Goal: Task Accomplishment & Management: Use online tool/utility

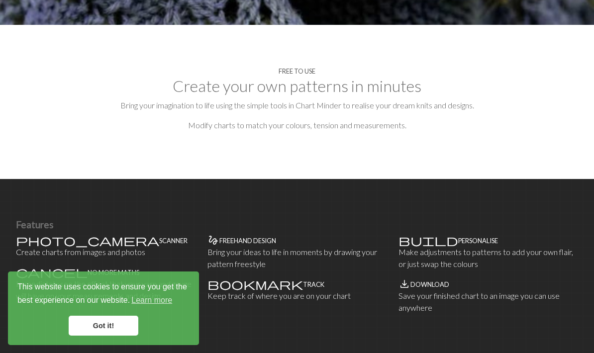
scroll to position [489, 0]
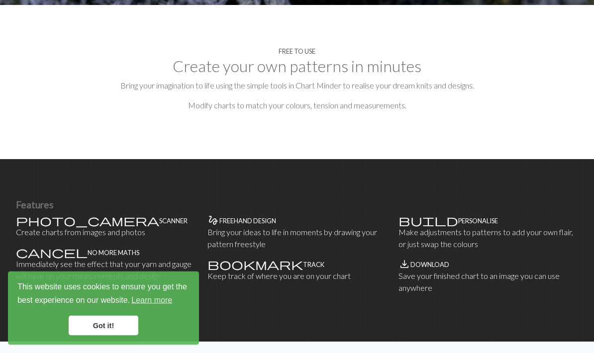
click at [131, 336] on link "Got it!" at bounding box center [104, 326] width 70 height 20
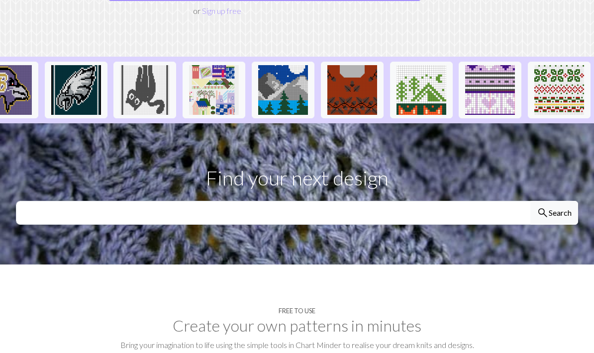
scroll to position [0, 0]
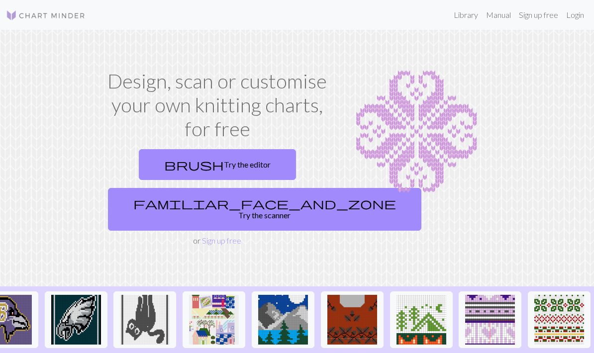
click at [467, 5] on link "Library" at bounding box center [466, 15] width 32 height 20
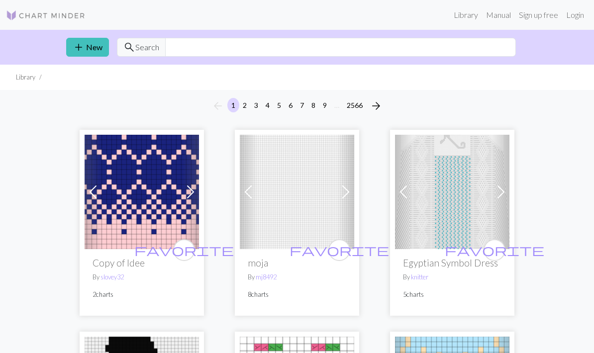
click at [128, 48] on span "search" at bounding box center [129, 47] width 12 height 14
click at [381, 53] on input "text" at bounding box center [340, 47] width 351 height 19
click at [466, 11] on link "Library" at bounding box center [466, 15] width 32 height 20
click at [240, 105] on button "2" at bounding box center [245, 105] width 12 height 14
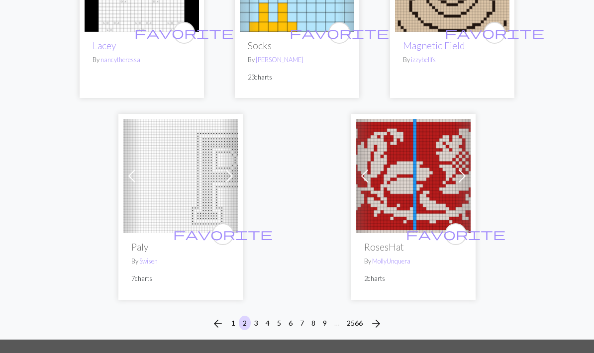
scroll to position [3297, 0]
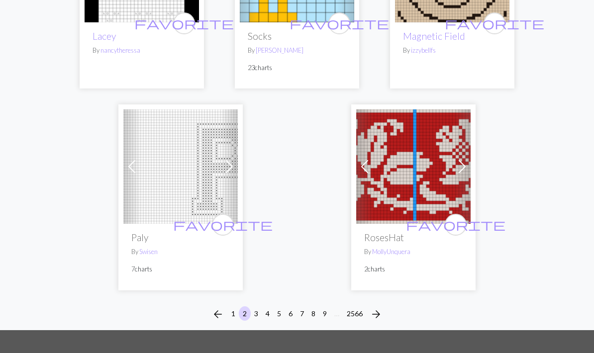
click at [259, 306] on button "3" at bounding box center [256, 313] width 12 height 14
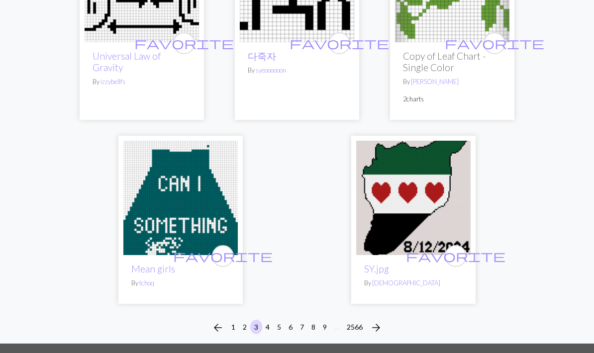
scroll to position [3361, 0]
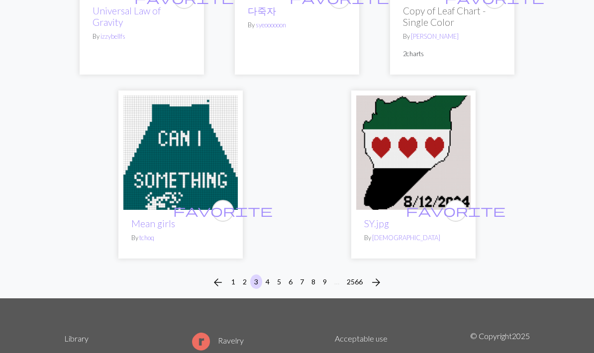
click at [271, 275] on button "4" at bounding box center [268, 282] width 12 height 14
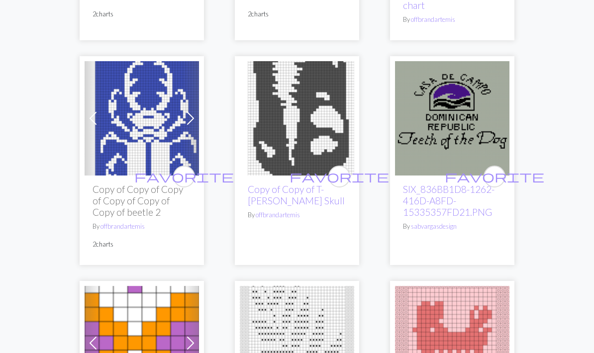
scroll to position [2592, 0]
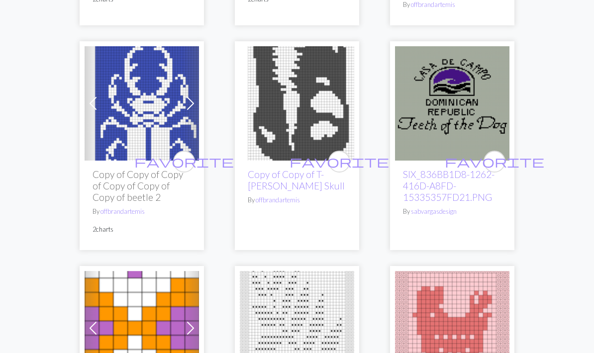
click at [160, 92] on img at bounding box center [142, 103] width 114 height 114
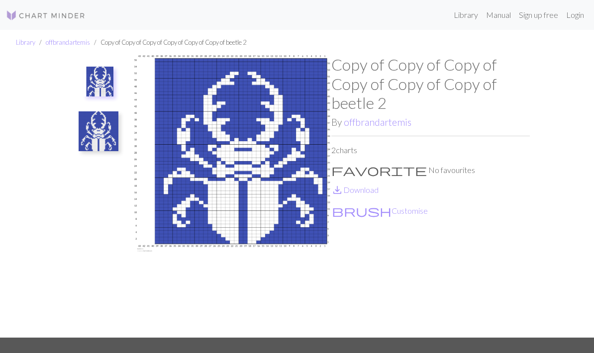
click at [109, 121] on img at bounding box center [99, 131] width 40 height 40
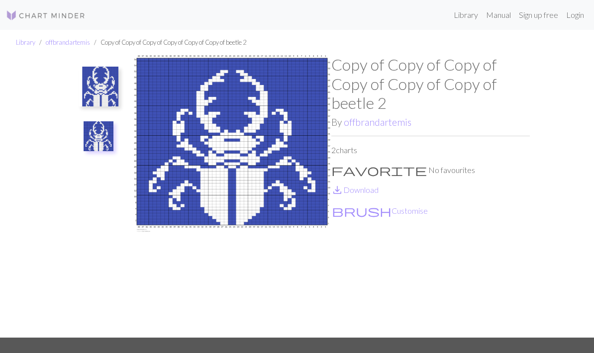
click at [93, 99] on img at bounding box center [99, 87] width 40 height 40
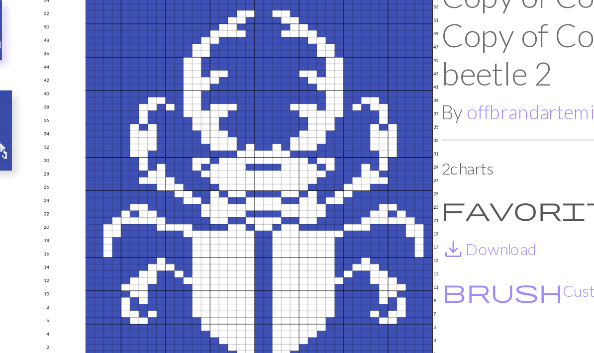
click at [331, 75] on div "Copy of Copy of Copy of Copy of Copy of Copy of beetle 2 By offbrandartemis 2 c…" at bounding box center [430, 196] width 198 height 283
click at [331, 204] on button "brush Customise" at bounding box center [379, 210] width 97 height 13
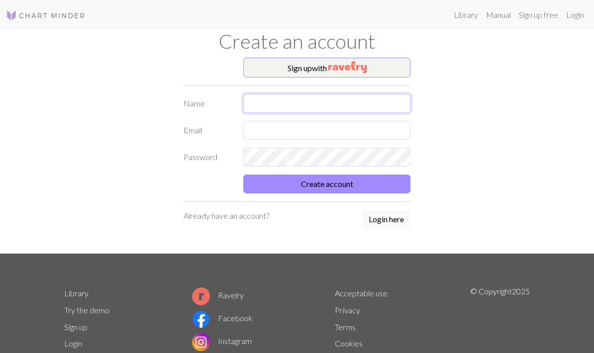
click at [385, 96] on input "text" at bounding box center [326, 103] width 167 height 19
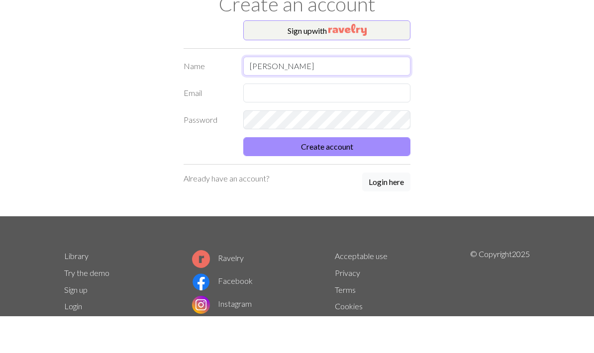
type input "[PERSON_NAME]"
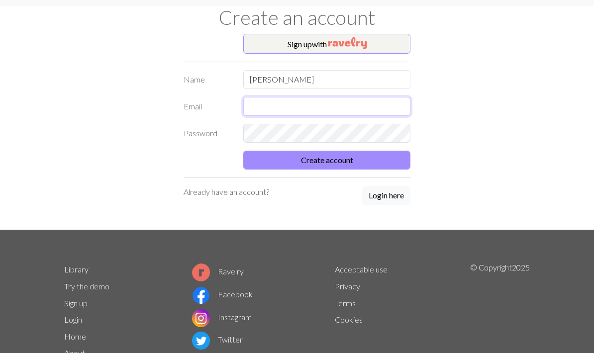
click at [302, 97] on input "text" at bounding box center [326, 106] width 167 height 19
type input "K"
type input "[PERSON_NAME][EMAIL_ADDRESS][DOMAIN_NAME]"
click at [330, 121] on form "Name [PERSON_NAME] Email [PERSON_NAME][EMAIL_ADDRESS][DOMAIN_NAME] Password Cre…" at bounding box center [297, 119] width 227 height 99
click at [366, 153] on button "Create account" at bounding box center [326, 160] width 167 height 19
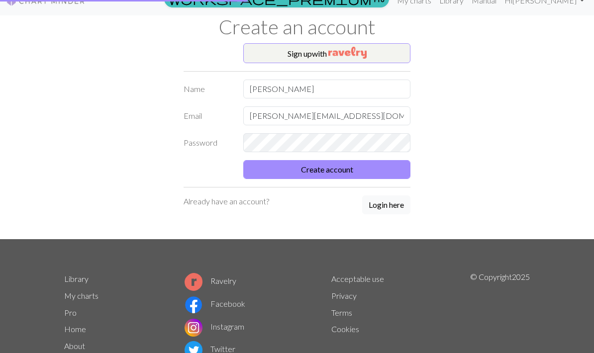
scroll to position [0, 0]
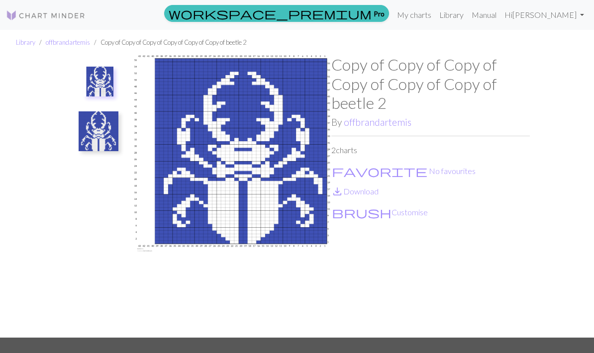
click at [579, 5] on link "Hi [PERSON_NAME]" at bounding box center [544, 15] width 88 height 20
click at [369, 212] on button "brush Customise" at bounding box center [379, 212] width 97 height 13
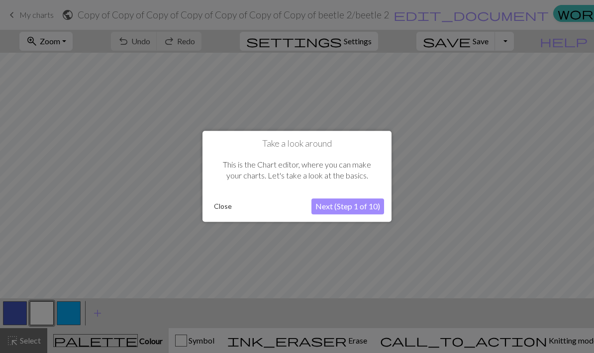
click at [200, 216] on div at bounding box center [297, 176] width 594 height 353
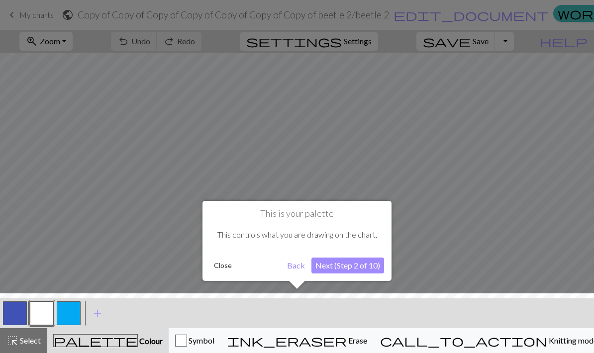
click at [215, 271] on button "Close" at bounding box center [223, 265] width 26 height 15
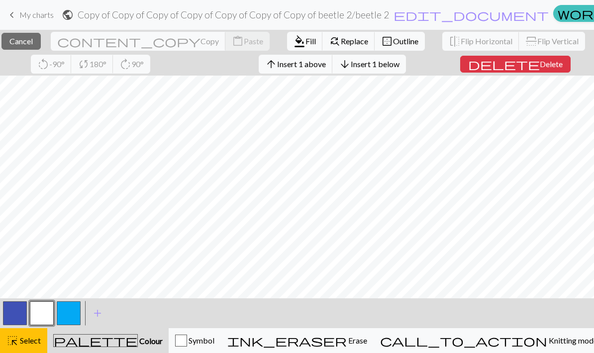
click at [536, 312] on div "< > add Add a colour" at bounding box center [297, 313] width 594 height 30
click at [528, 329] on button "call_to_action Knitting mode Knitting mode" at bounding box center [489, 340] width 230 height 25
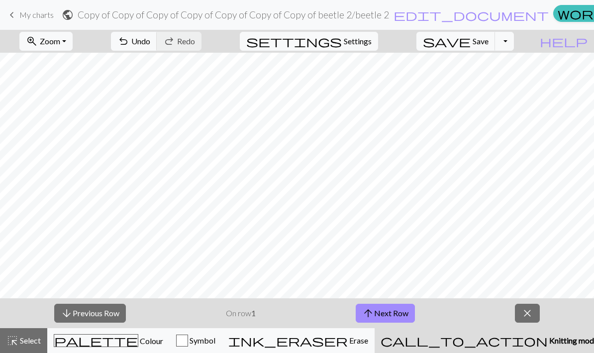
click at [391, 318] on button "arrow_upward Next Row" at bounding box center [385, 313] width 59 height 19
click at [391, 316] on button "arrow_upward Next Row" at bounding box center [385, 313] width 59 height 19
click at [392, 311] on button "arrow_upward Next Row" at bounding box center [385, 313] width 59 height 19
click at [391, 309] on button "arrow_upward Next Row" at bounding box center [385, 313] width 59 height 19
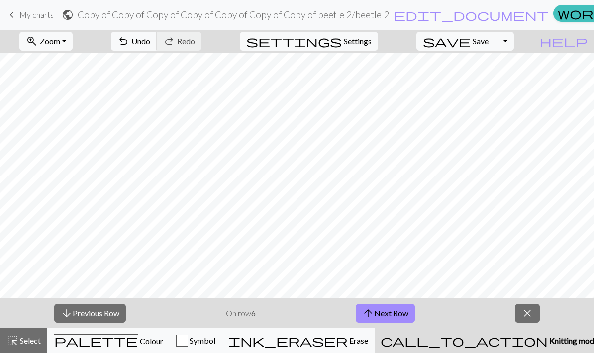
click at [390, 309] on button "arrow_upward Next Row" at bounding box center [385, 313] width 59 height 19
click at [391, 313] on button "arrow_upward Next Row" at bounding box center [385, 313] width 59 height 19
click at [391, 312] on button "arrow_upward Next Row" at bounding box center [385, 313] width 59 height 19
click at [105, 322] on button "arrow_downward Previous Row" at bounding box center [90, 313] width 72 height 19
click at [105, 321] on button "arrow_downward Previous Row" at bounding box center [90, 313] width 72 height 19
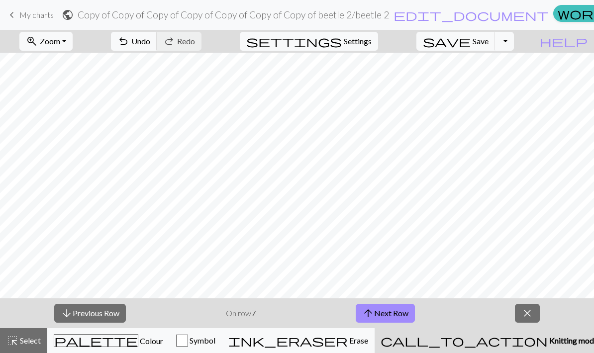
click at [108, 305] on button "arrow_downward Previous Row" at bounding box center [90, 313] width 72 height 19
click at [104, 314] on button "arrow_downward Previous Row" at bounding box center [90, 313] width 72 height 19
click at [103, 314] on button "arrow_downward Previous Row" at bounding box center [90, 313] width 72 height 19
click at [104, 308] on button "arrow_downward Previous Row" at bounding box center [90, 313] width 72 height 19
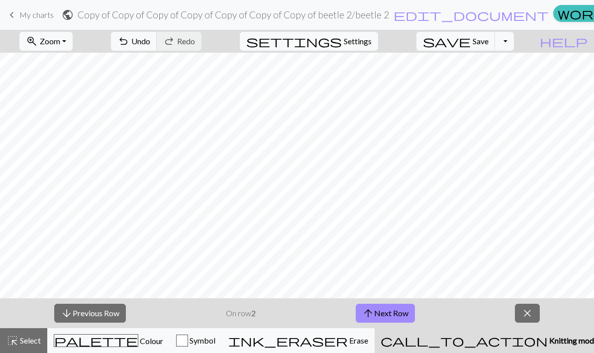
click at [104, 308] on button "arrow_downward Previous Row" at bounding box center [90, 313] width 72 height 19
click at [102, 313] on button "arrow_downward Previous Row" at bounding box center [90, 313] width 72 height 19
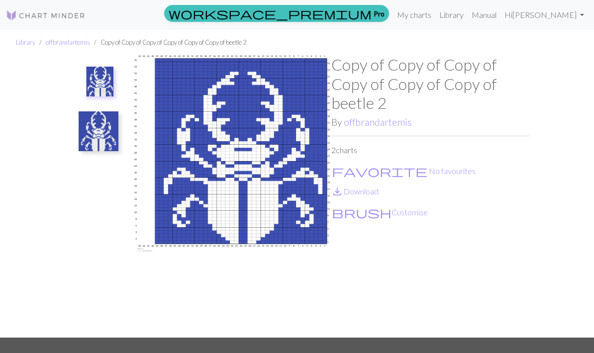
click at [305, 214] on img at bounding box center [232, 196] width 198 height 283
click at [376, 166] on button "favorite No favourites" at bounding box center [403, 171] width 145 height 13
click at [360, 162] on div "Copy of Copy of Copy of Copy of Copy of Copy of beetle 2 By offbrandartemis 2 c…" at bounding box center [430, 196] width 198 height 283
click at [370, 201] on div "Copy of Copy of Copy of Copy of Copy of Copy of beetle 2 By offbrandartemis 2 c…" at bounding box center [430, 196] width 198 height 283
click at [362, 202] on div "Copy of Copy of Copy of Copy of Copy of Copy of beetle 2 By offbrandartemis 2 c…" at bounding box center [430, 196] width 198 height 283
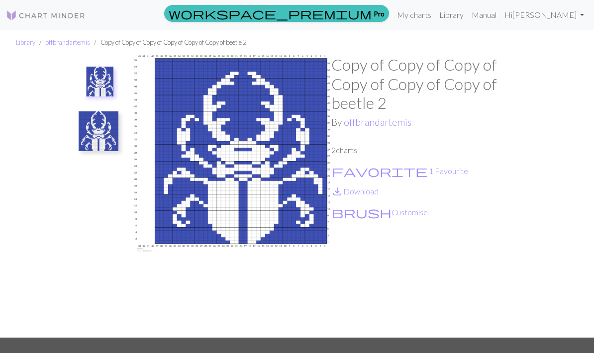
click at [359, 211] on button "brush Customise" at bounding box center [379, 212] width 97 height 13
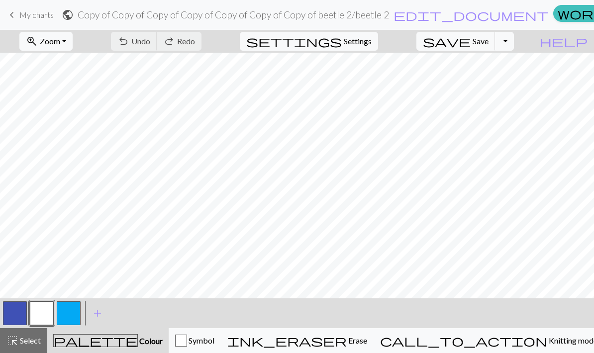
click at [375, 47] on button "settings Settings" at bounding box center [309, 41] width 138 height 19
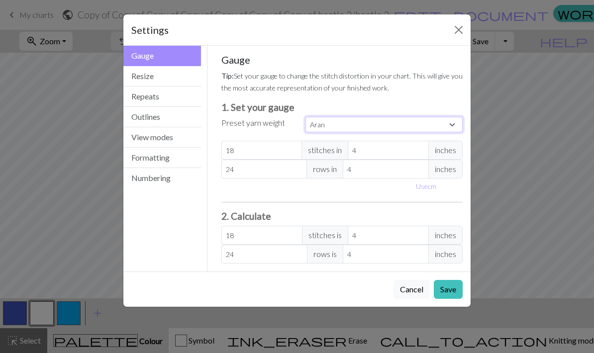
click at [455, 124] on select "Custom Square Lace Light Fingering Fingering Sport Double knit Worsted Aran Bul…" at bounding box center [383, 124] width 157 height 15
select select "custom"
click at [434, 179] on button "Use cm" at bounding box center [425, 186] width 29 height 15
type input "10.16"
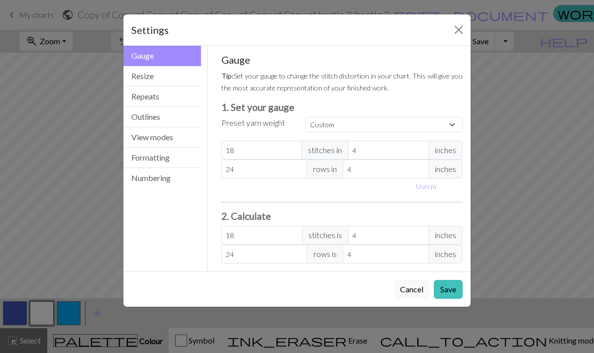
type input "10.16"
click at [286, 153] on input "18" at bounding box center [264, 150] width 87 height 19
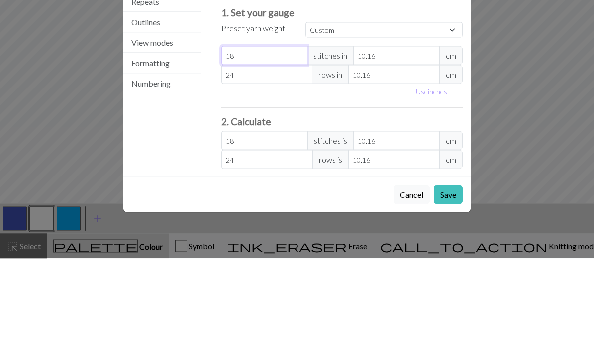
type input "1"
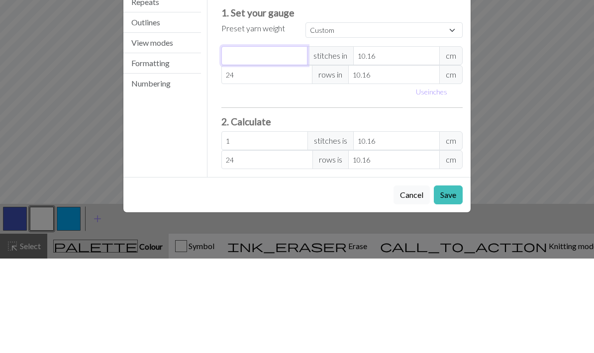
type input "0"
type input "1"
type input "12"
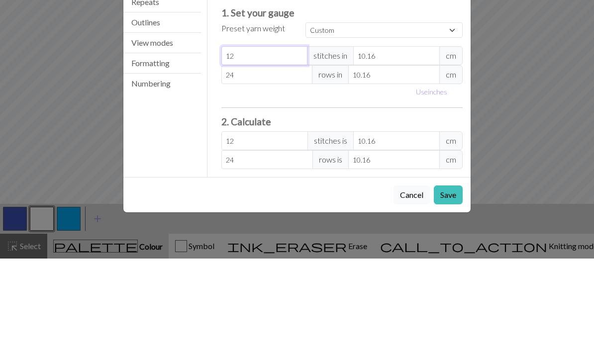
type input "12"
click at [282, 160] on input "24" at bounding box center [267, 169] width 92 height 19
type input "2"
type input "0"
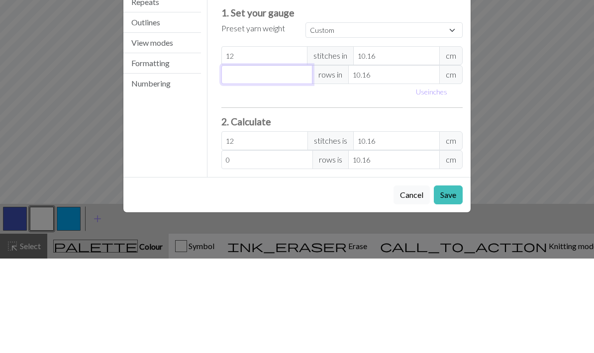
type input "1"
type input "12"
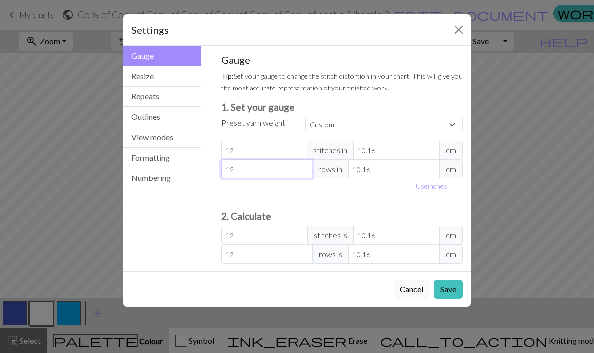
type input "12"
click at [420, 144] on input "10.16" at bounding box center [396, 150] width 87 height 19
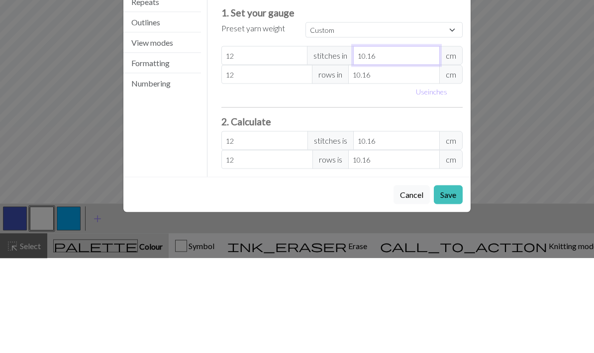
click at [407, 141] on input "10.16" at bounding box center [396, 150] width 87 height 19
type input "10.1"
type input "12.07"
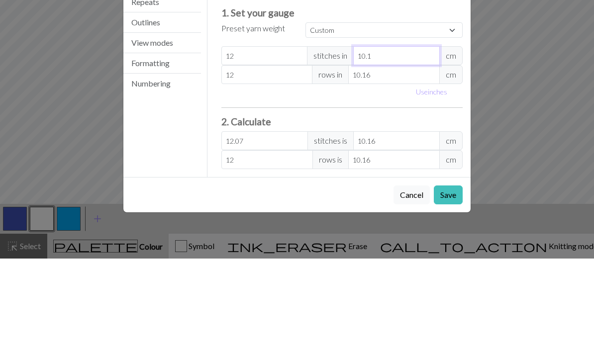
type input "10"
type input "12.19"
type input "10"
click at [401, 160] on input "10.16" at bounding box center [394, 169] width 92 height 19
type input "10.1"
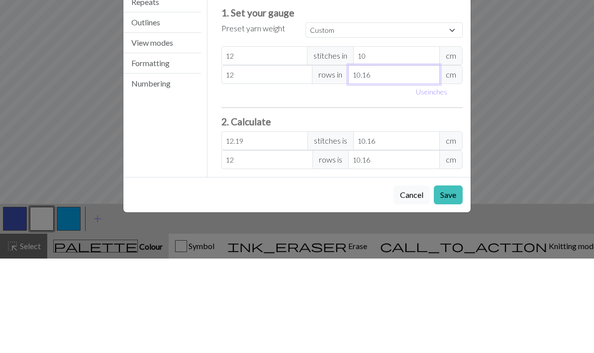
type input "12.07"
type input "10"
type input "12.19"
click at [389, 160] on input "10" at bounding box center [394, 169] width 92 height 19
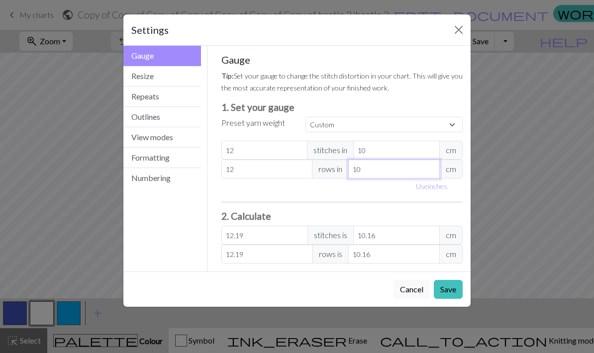
type input "10"
click at [434, 201] on div "Gauge Tip: Set your gauge to change the stitch distortion in your chart. This w…" at bounding box center [342, 159] width 242 height 210
click at [456, 285] on button "Save" at bounding box center [448, 289] width 29 height 19
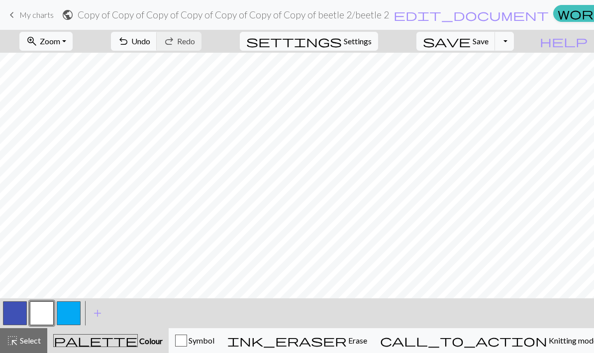
click at [372, 44] on span "Settings" at bounding box center [358, 41] width 28 height 12
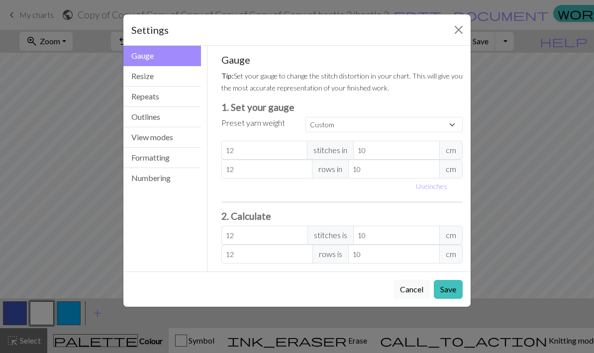
click at [168, 81] on button "Resize" at bounding box center [162, 76] width 78 height 20
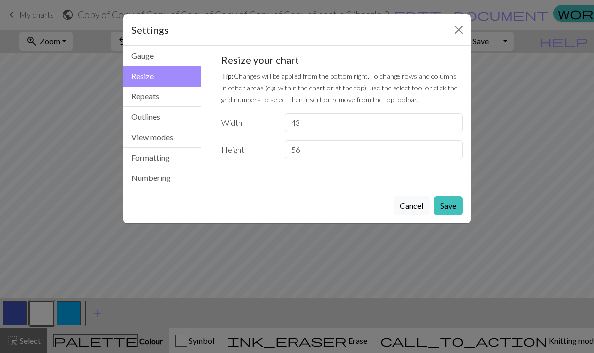
click at [191, 102] on button "Repeats" at bounding box center [162, 97] width 78 height 20
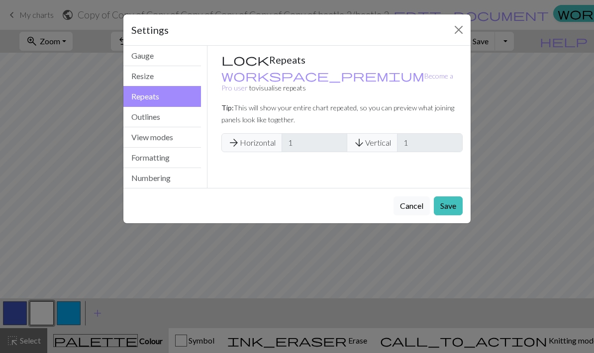
click at [186, 116] on button "Outlines" at bounding box center [162, 117] width 78 height 20
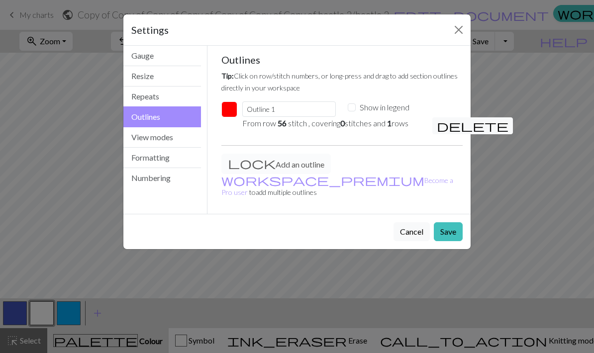
click at [162, 139] on button "View modes" at bounding box center [162, 137] width 78 height 20
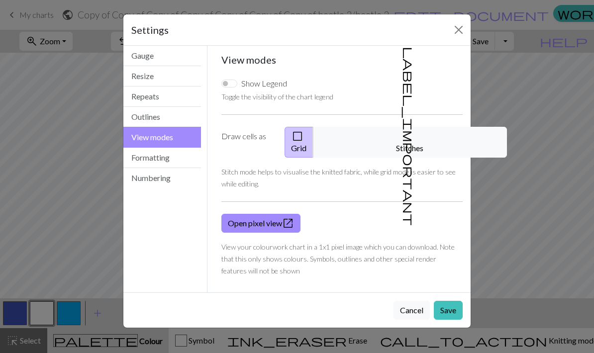
click at [433, 137] on button "label_important Stitches" at bounding box center [410, 142] width 194 height 31
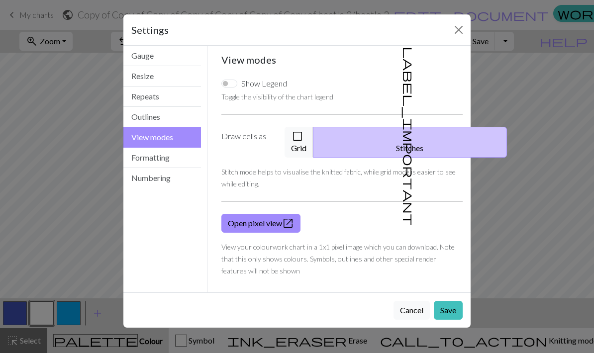
click at [563, 120] on div "Settings View modes Gauge Resize Repeats Outlines View modes Formatting Numberi…" at bounding box center [297, 176] width 594 height 353
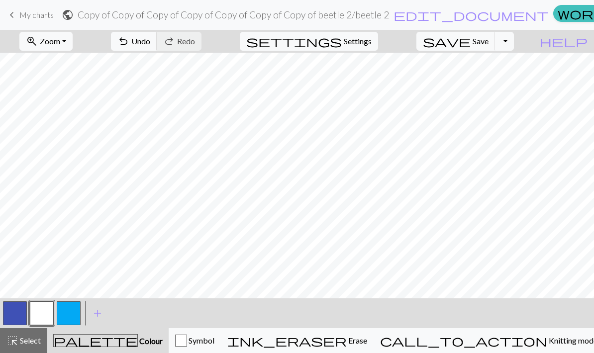
click at [129, 47] on span "undo" at bounding box center [123, 41] width 12 height 14
click at [150, 41] on span "Undo" at bounding box center [140, 40] width 19 height 9
click at [60, 43] on span "Zoom" at bounding box center [50, 40] width 20 height 9
click at [47, 66] on button "Fit all" at bounding box center [59, 63] width 79 height 16
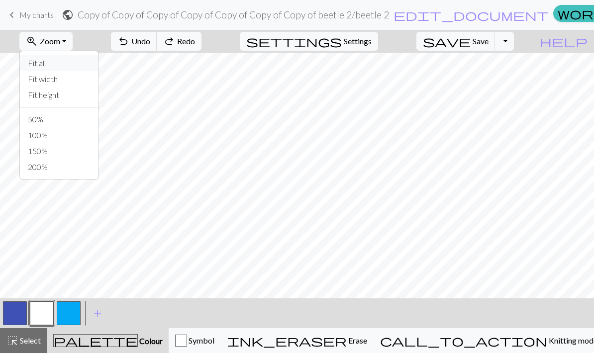
scroll to position [68, 0]
click at [38, 43] on span "zoom_in" at bounding box center [32, 41] width 12 height 14
click at [49, 59] on button "Fit all" at bounding box center [59, 63] width 79 height 16
click at [38, 44] on span "zoom_in" at bounding box center [32, 41] width 12 height 14
click at [50, 121] on button "50%" at bounding box center [59, 119] width 79 height 16
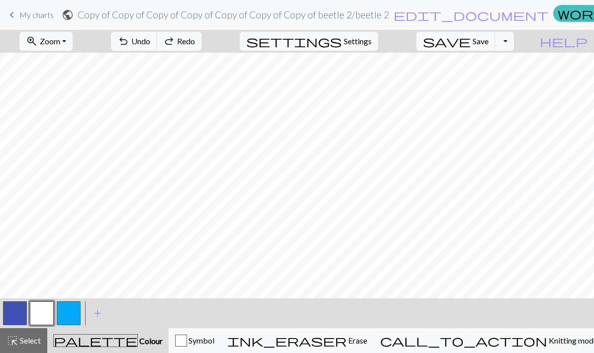
click at [372, 44] on span "Settings" at bounding box center [358, 41] width 28 height 12
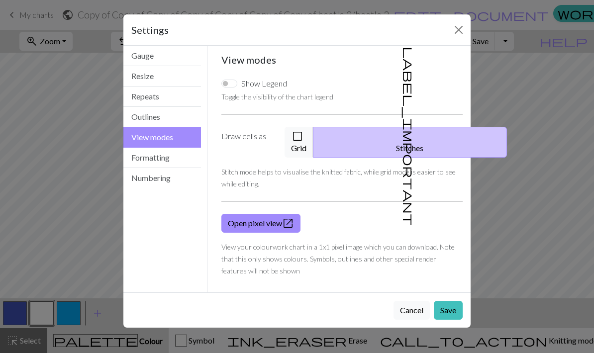
click at [313, 137] on button "check_box_outline_blank Grid" at bounding box center [299, 142] width 29 height 31
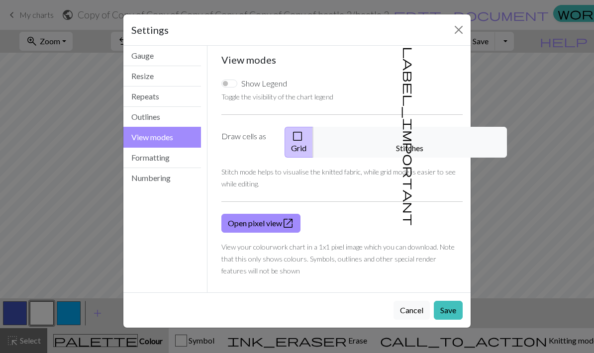
click at [313, 136] on button "check_box_outline_blank Grid" at bounding box center [299, 142] width 29 height 31
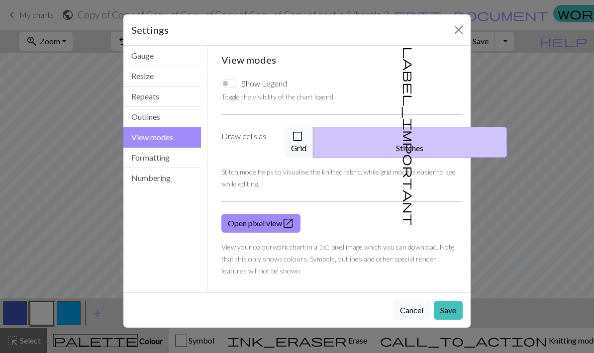
click at [195, 152] on button "Formatting" at bounding box center [162, 158] width 78 height 20
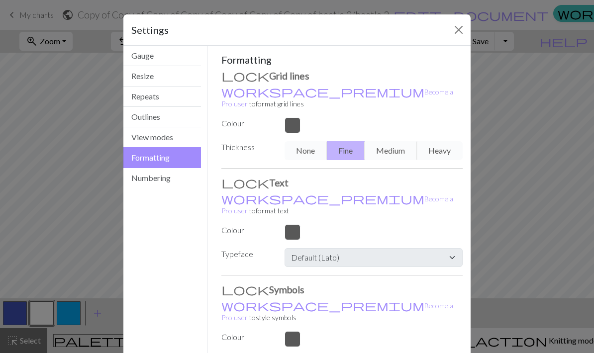
click at [187, 181] on button "Numbering" at bounding box center [162, 178] width 78 height 20
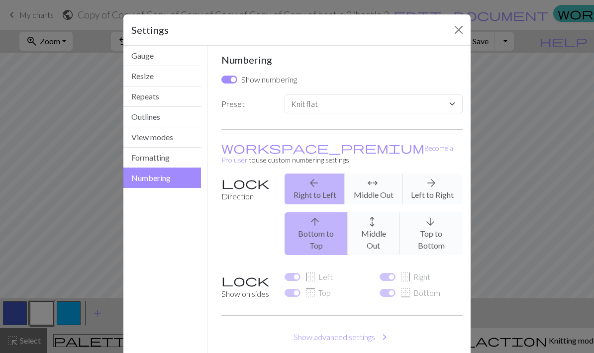
click at [185, 63] on button "Gauge" at bounding box center [162, 56] width 78 height 20
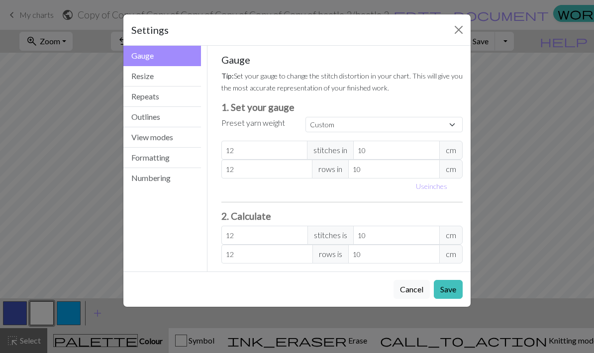
click at [457, 291] on button "Save" at bounding box center [448, 289] width 29 height 19
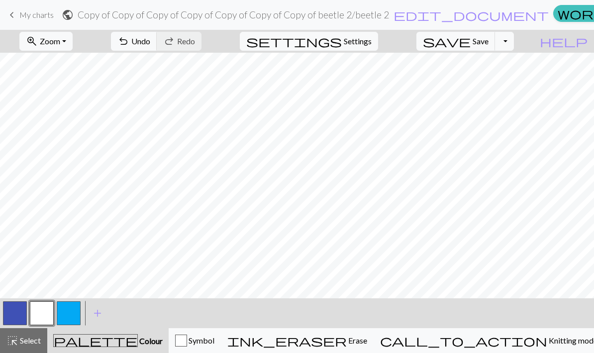
click at [372, 37] on span "Settings" at bounding box center [358, 41] width 28 height 12
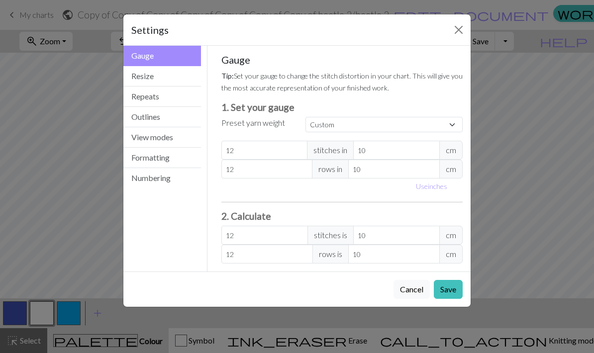
click at [174, 108] on button "Outlines" at bounding box center [162, 117] width 78 height 20
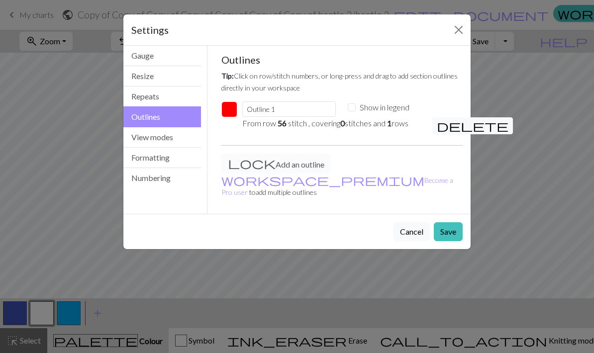
click at [185, 81] on button "Resize" at bounding box center [162, 76] width 78 height 20
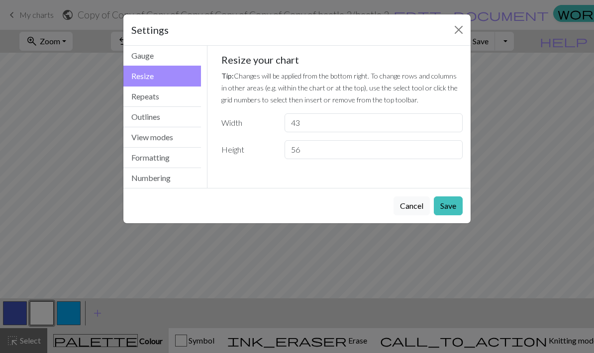
click at [182, 102] on button "Repeats" at bounding box center [162, 97] width 78 height 20
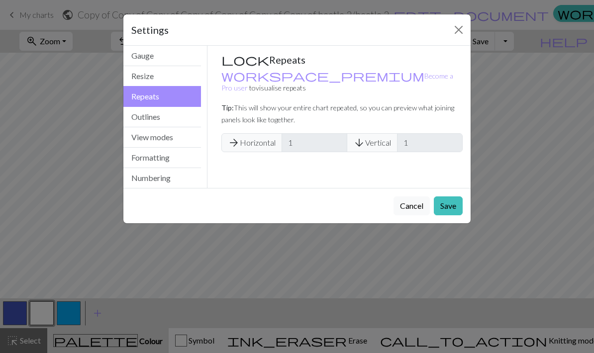
click at [189, 127] on button "View modes" at bounding box center [162, 137] width 78 height 20
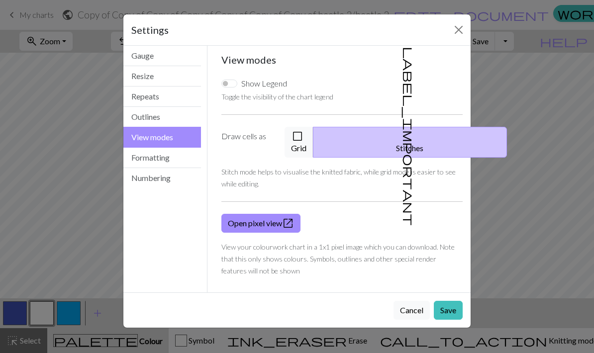
click at [185, 115] on button "Outlines" at bounding box center [162, 117] width 78 height 20
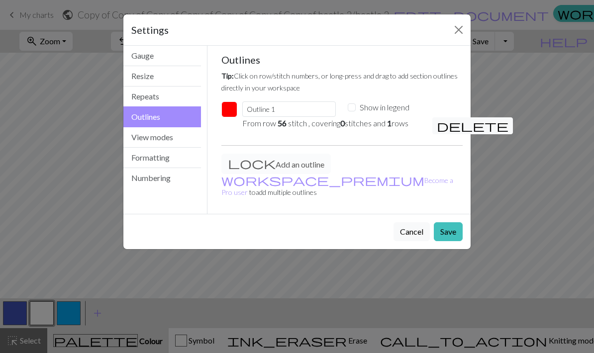
click at [180, 134] on button "View modes" at bounding box center [162, 137] width 78 height 20
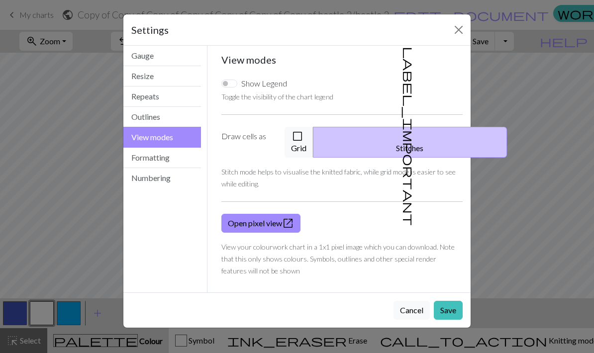
click at [313, 138] on button "check_box_outline_blank Grid" at bounding box center [299, 142] width 29 height 31
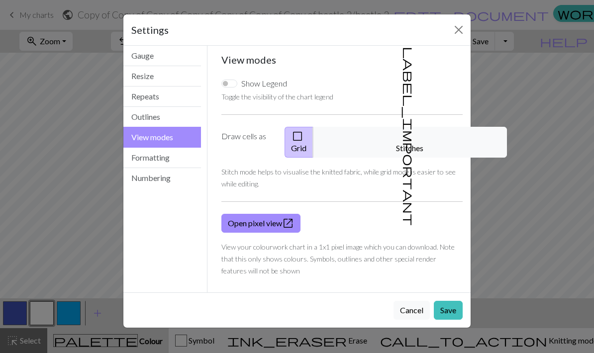
click at [303, 138] on span "check_box_outline_blank" at bounding box center [297, 136] width 12 height 14
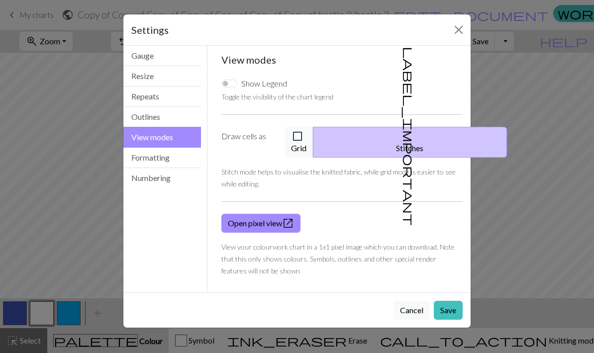
click at [303, 138] on span "check_box_outline_blank" at bounding box center [297, 136] width 12 height 14
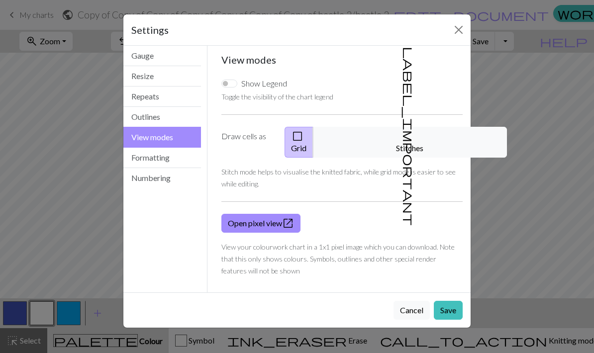
click at [313, 145] on button "check_box_outline_blank Grid" at bounding box center [299, 142] width 29 height 31
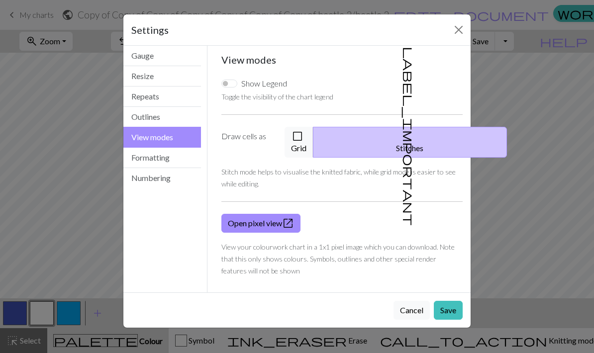
click at [303, 139] on span "check_box_outline_blank" at bounding box center [297, 136] width 12 height 14
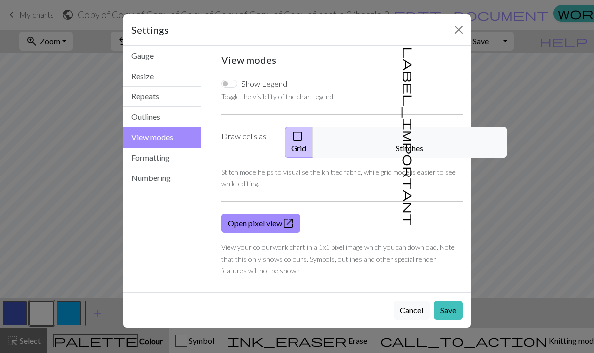
click at [446, 292] on div "Cancel Save" at bounding box center [296, 309] width 347 height 35
click at [448, 301] on button "Save" at bounding box center [448, 310] width 29 height 19
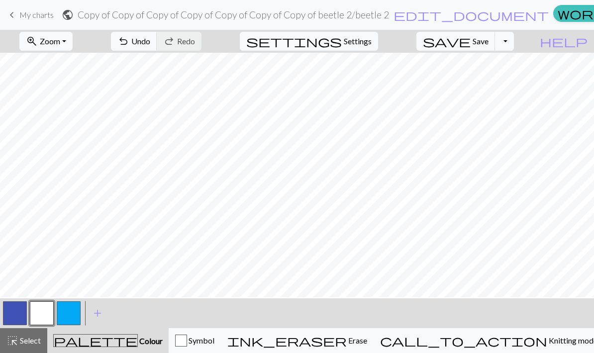
scroll to position [67, 0]
click at [557, 328] on button "call_to_action Knitting mode Knitting mode" at bounding box center [489, 340] width 230 height 25
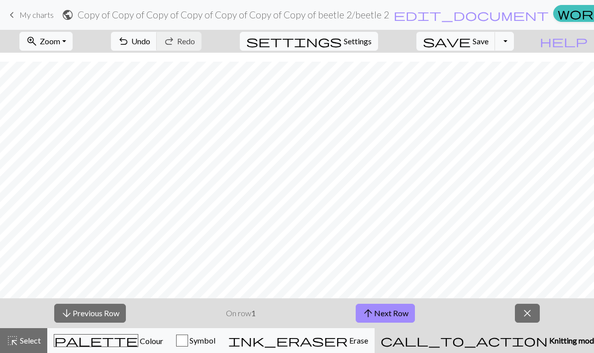
scroll to position [51, 0]
click at [51, 49] on button "zoom_in Zoom Zoom" at bounding box center [45, 41] width 53 height 19
click at [48, 82] on button "Fit width" at bounding box center [59, 79] width 79 height 16
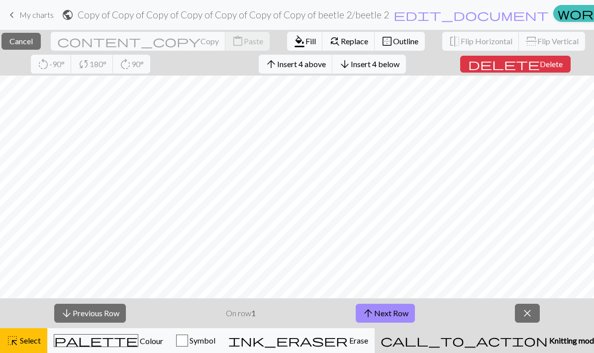
click at [26, 36] on span "Cancel" at bounding box center [20, 40] width 23 height 9
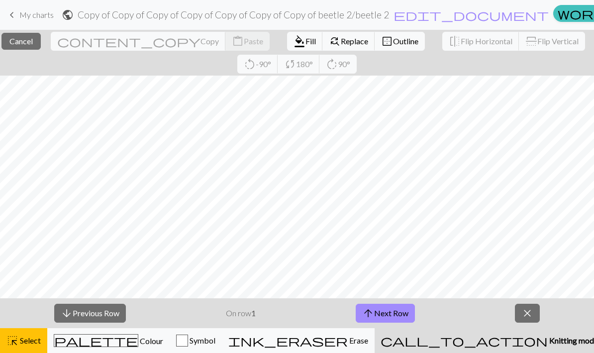
click at [23, 42] on button "close Cancel" at bounding box center [20, 41] width 39 height 17
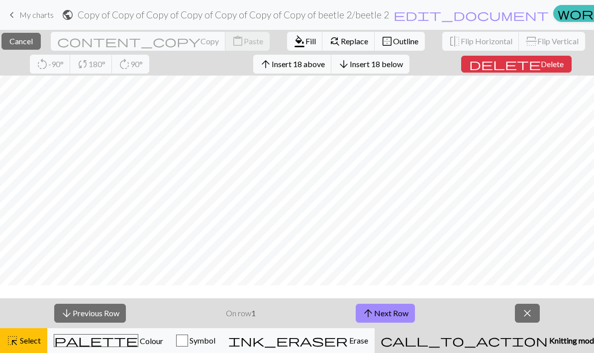
scroll to position [535, 0]
click at [29, 40] on span "Cancel" at bounding box center [20, 40] width 23 height 9
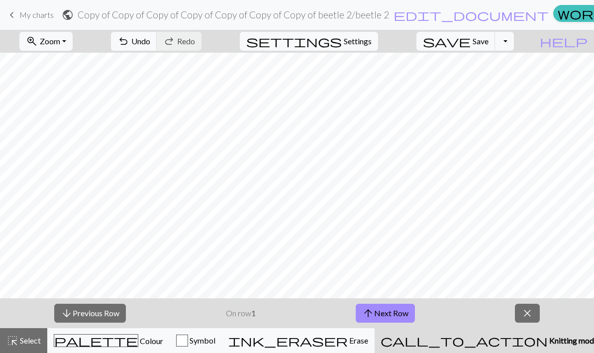
click at [126, 333] on button "palette Colour Colour" at bounding box center [108, 340] width 122 height 25
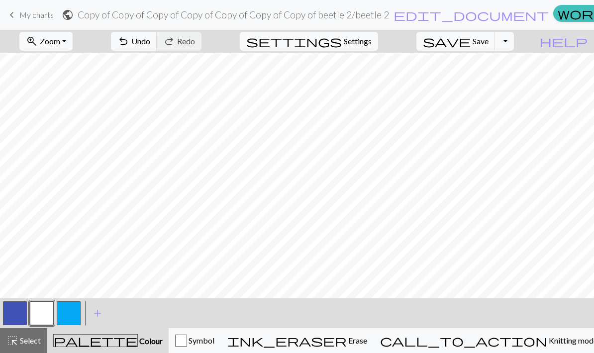
click at [39, 311] on button "button" at bounding box center [42, 313] width 24 height 24
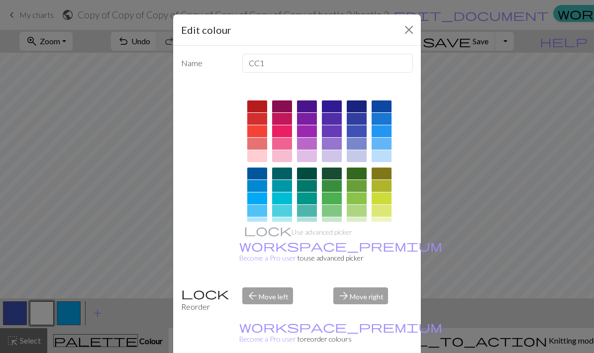
click at [285, 139] on div at bounding box center [282, 144] width 20 height 12
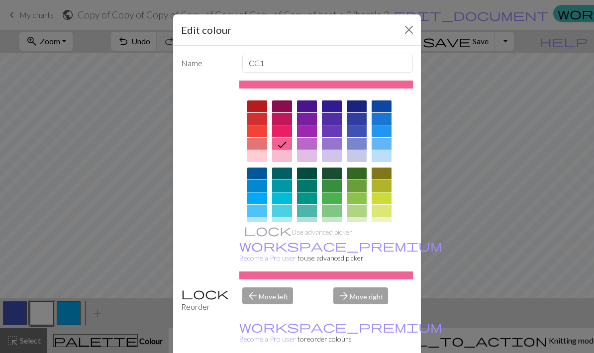
click at [410, 25] on button "Close" at bounding box center [409, 30] width 16 height 16
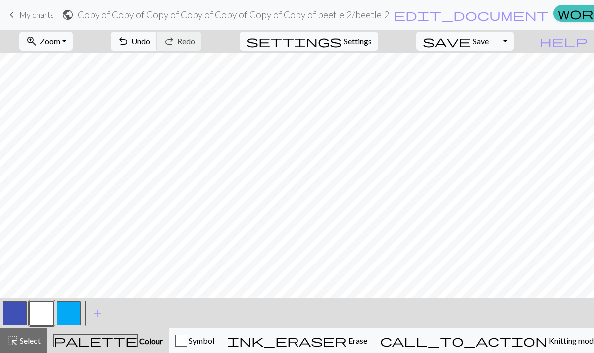
click at [51, 312] on button "button" at bounding box center [42, 313] width 24 height 24
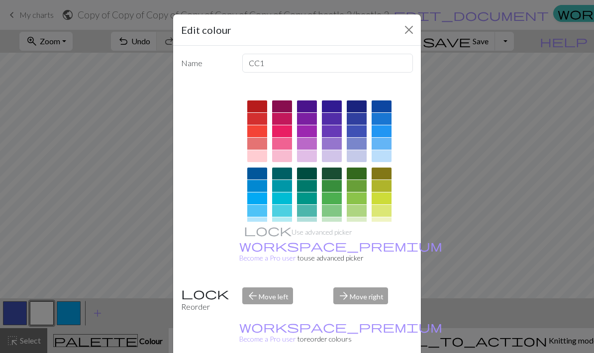
click at [284, 156] on div at bounding box center [282, 156] width 20 height 12
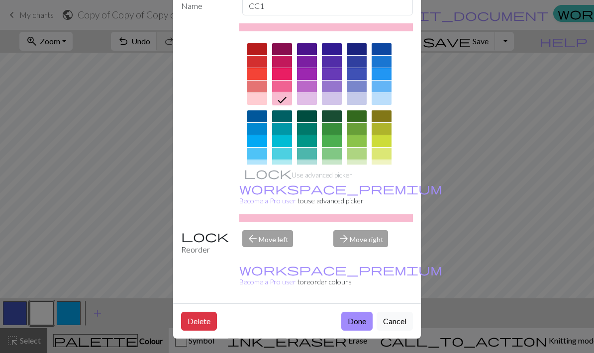
scroll to position [65, 0]
click at [350, 327] on button "Done" at bounding box center [356, 321] width 31 height 19
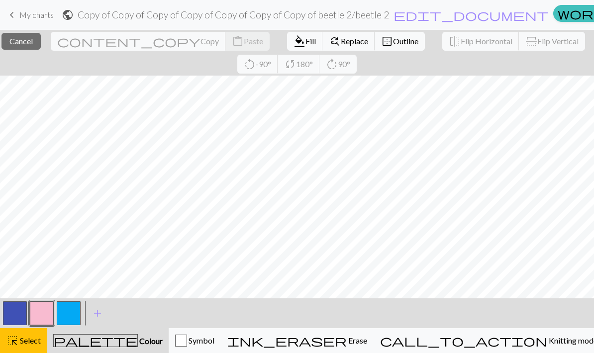
click at [26, 41] on span "Cancel" at bounding box center [20, 40] width 23 height 9
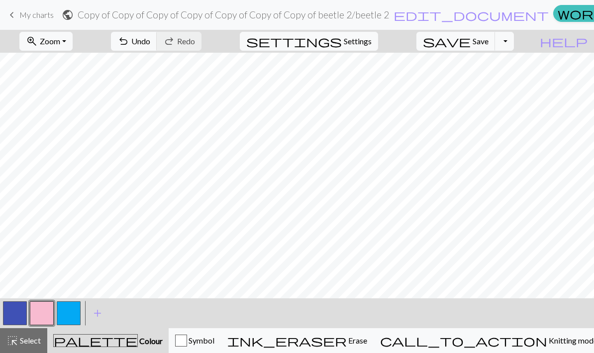
click at [38, 43] on span "zoom_in" at bounding box center [32, 41] width 12 height 14
click at [49, 61] on button "Fit all" at bounding box center [59, 63] width 79 height 16
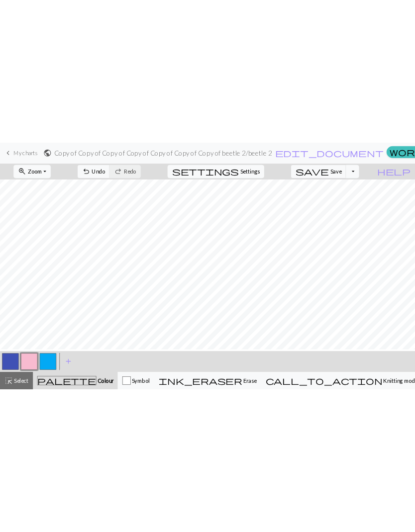
scroll to position [0, 0]
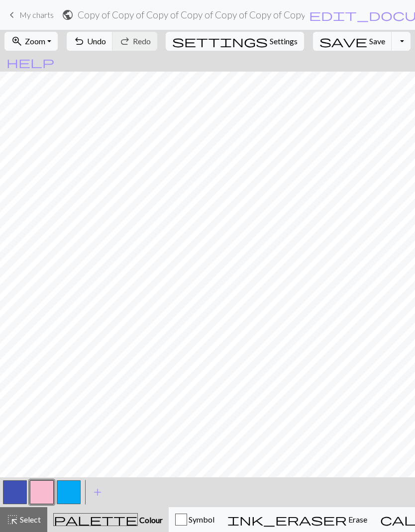
click at [9, 353] on button "button" at bounding box center [15, 493] width 24 height 24
click at [16, 353] on button "button" at bounding box center [15, 493] width 24 height 24
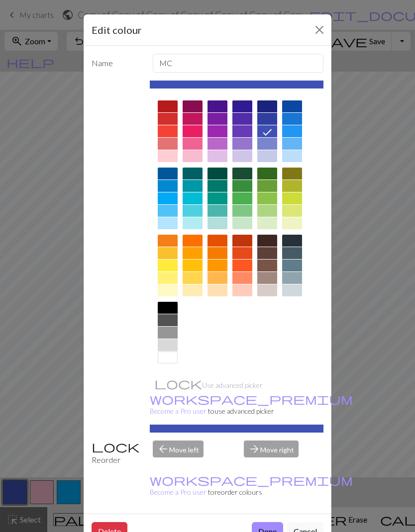
click at [291, 146] on div at bounding box center [292, 144] width 20 height 12
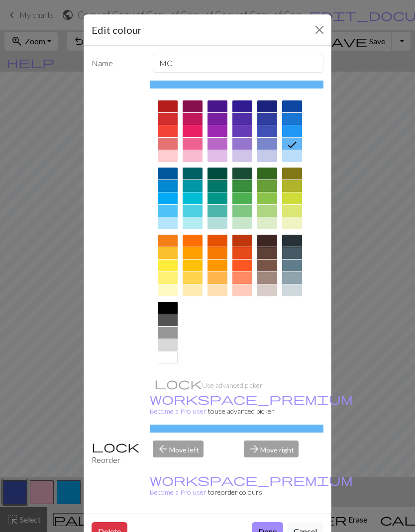
click at [266, 353] on button "Done" at bounding box center [267, 531] width 31 height 19
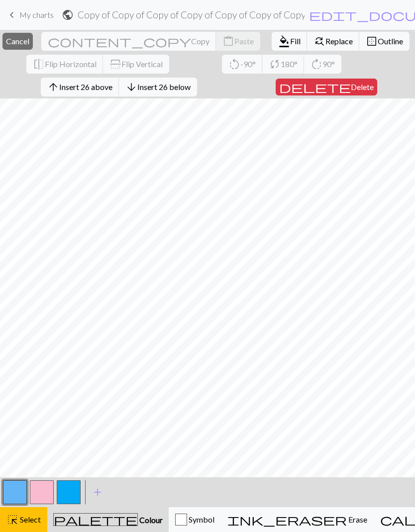
click at [29, 39] on span "Cancel" at bounding box center [17, 40] width 23 height 9
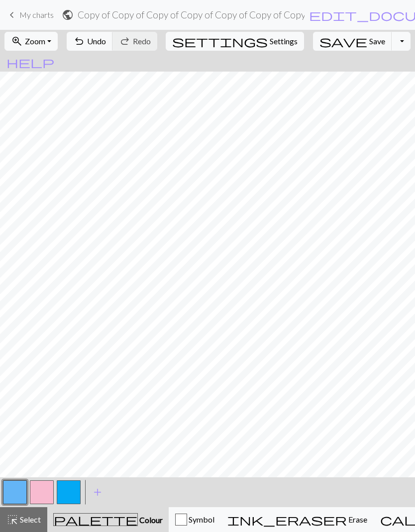
click at [14, 19] on span "keyboard_arrow_left" at bounding box center [12, 15] width 12 height 14
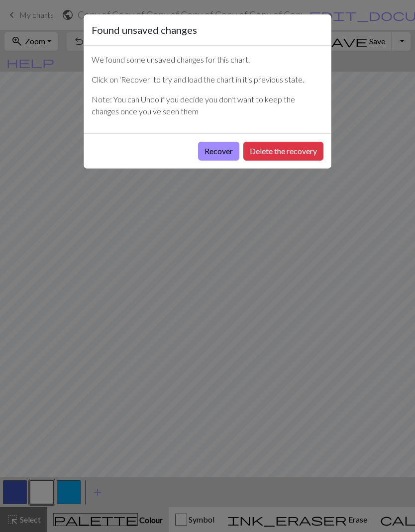
click at [299, 149] on button "Delete the recovery" at bounding box center [283, 151] width 80 height 19
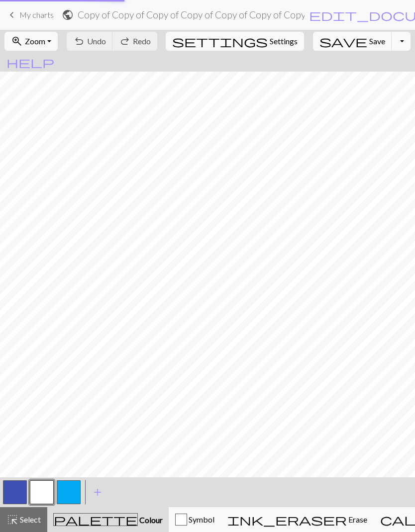
scroll to position [0, 87]
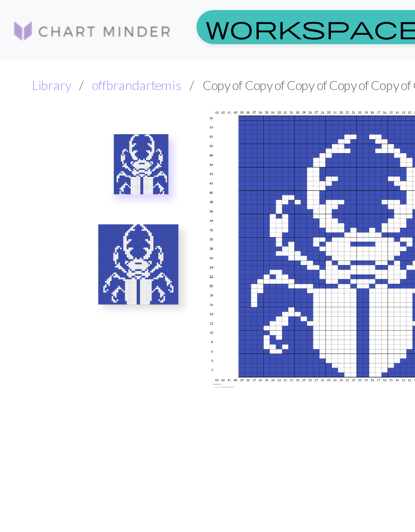
scroll to position [135, 0]
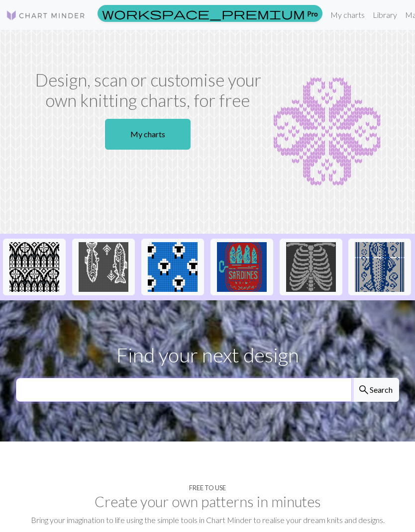
click at [185, 353] on input "text" at bounding box center [184, 390] width 336 height 24
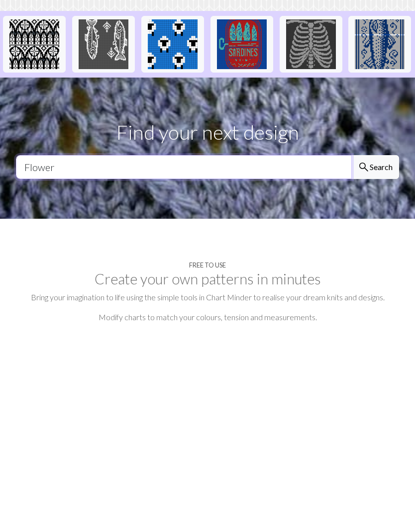
type input "Flower"
click at [375, 353] on button "search Search" at bounding box center [375, 366] width 48 height 24
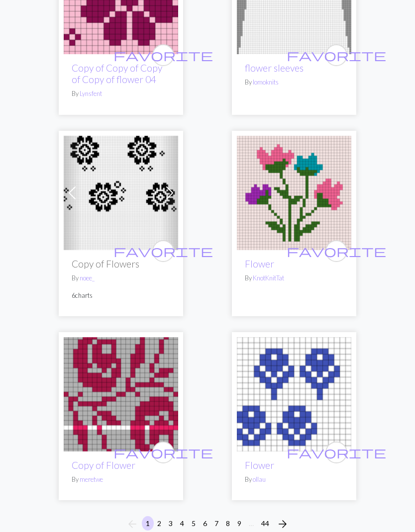
scroll to position [5256, 0]
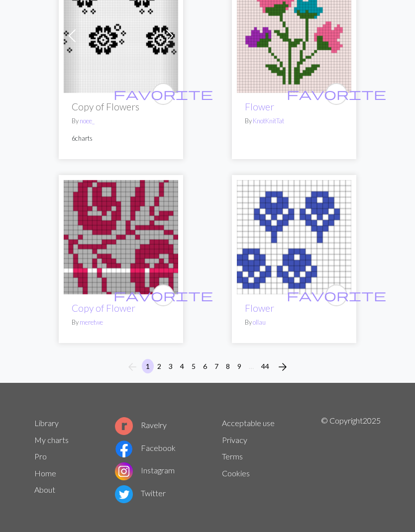
click at [161, 367] on button "2" at bounding box center [159, 366] width 12 height 14
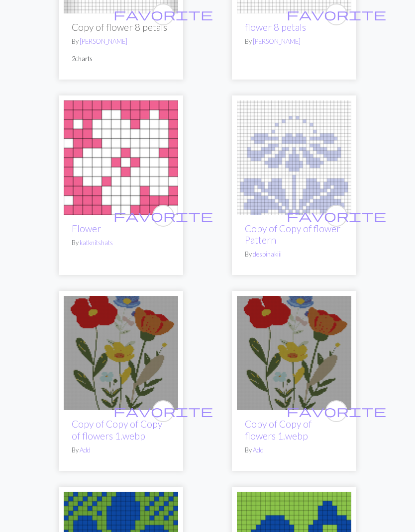
scroll to position [3083, 0]
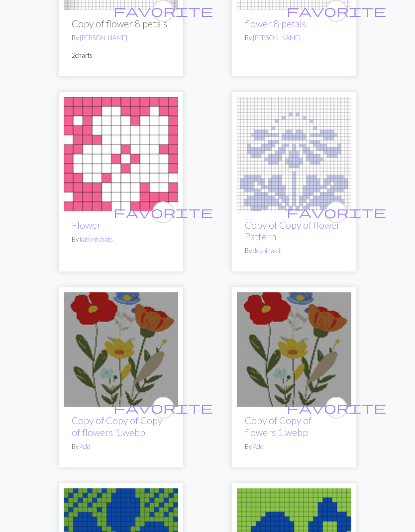
click at [292, 180] on img at bounding box center [294, 154] width 114 height 114
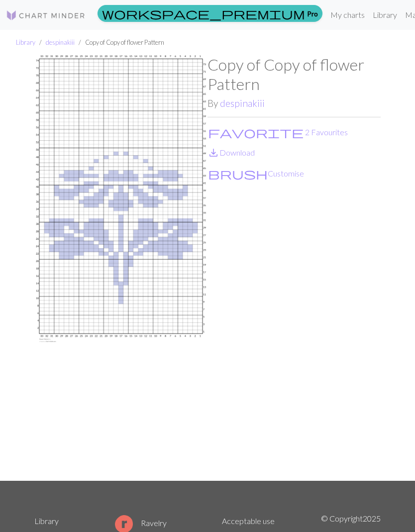
click at [249, 180] on button "brush Customise" at bounding box center [255, 173] width 97 height 13
click at [235, 177] on button "brush Customise" at bounding box center [255, 173] width 97 height 13
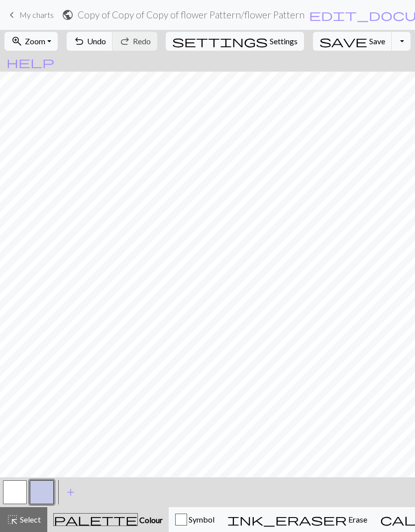
click at [19, 494] on button "button" at bounding box center [15, 493] width 24 height 24
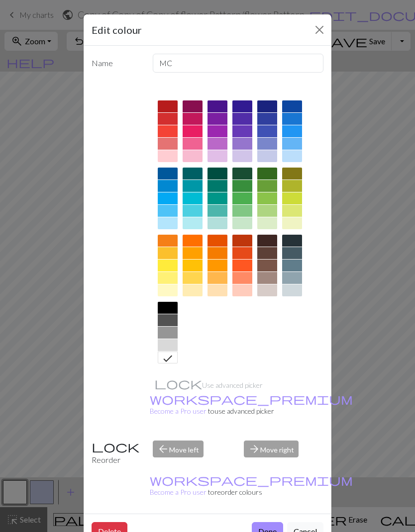
click at [166, 279] on div at bounding box center [168, 278] width 20 height 12
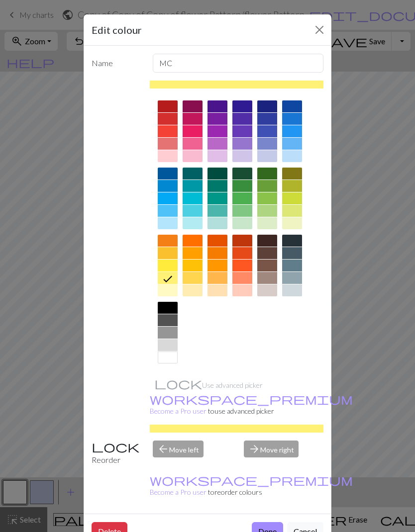
click at [272, 522] on button "Done" at bounding box center [267, 531] width 31 height 19
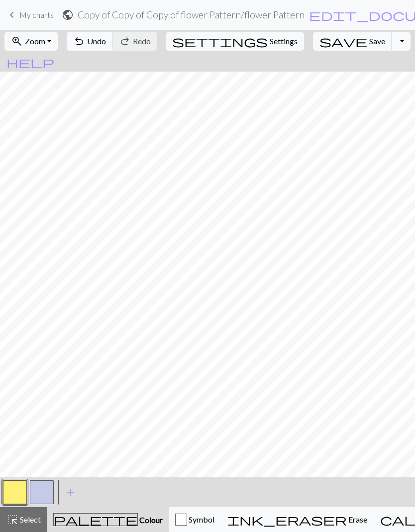
click at [42, 490] on button "button" at bounding box center [42, 493] width 24 height 24
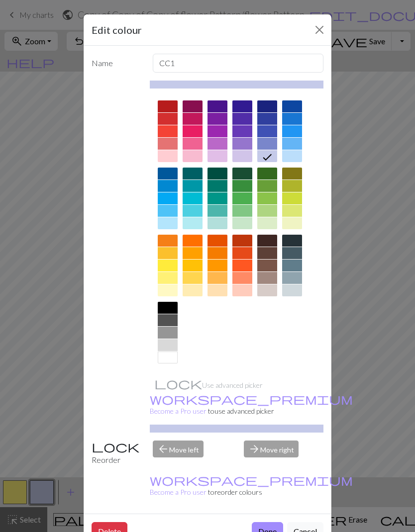
click at [195, 141] on div at bounding box center [193, 144] width 20 height 12
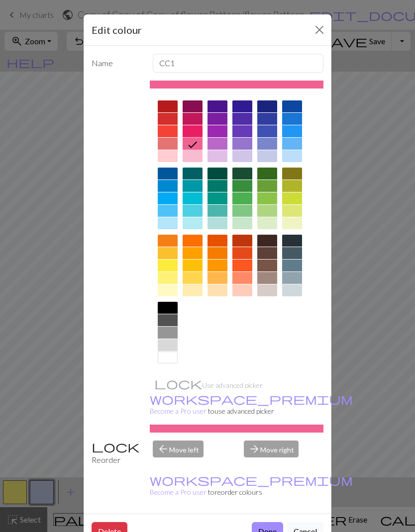
click at [264, 522] on button "Done" at bounding box center [267, 531] width 31 height 19
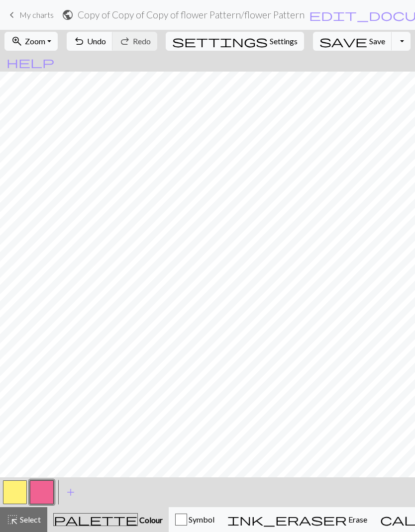
click at [19, 497] on button "button" at bounding box center [15, 493] width 24 height 24
click at [20, 494] on button "button" at bounding box center [15, 493] width 24 height 24
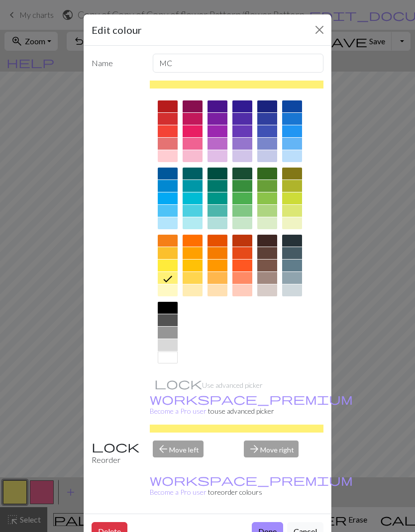
click at [198, 146] on div at bounding box center [193, 144] width 20 height 12
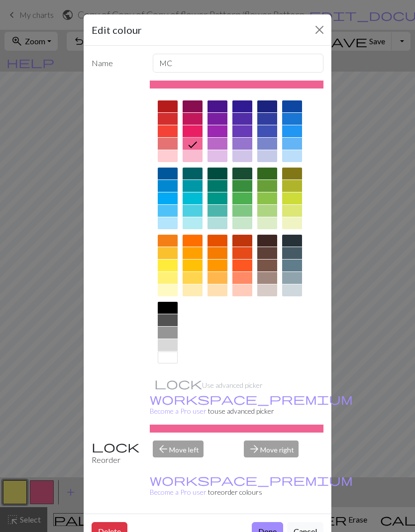
click at [202, 155] on div at bounding box center [193, 156] width 20 height 12
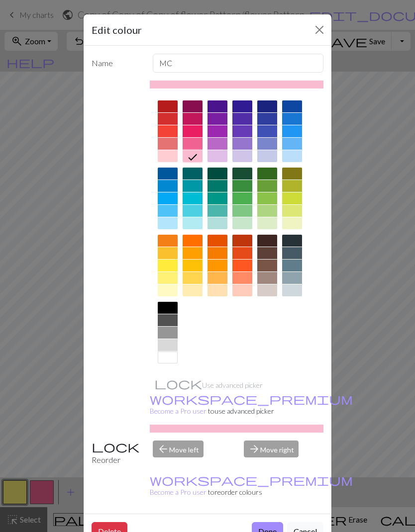
click at [272, 522] on button "Done" at bounding box center [267, 531] width 31 height 19
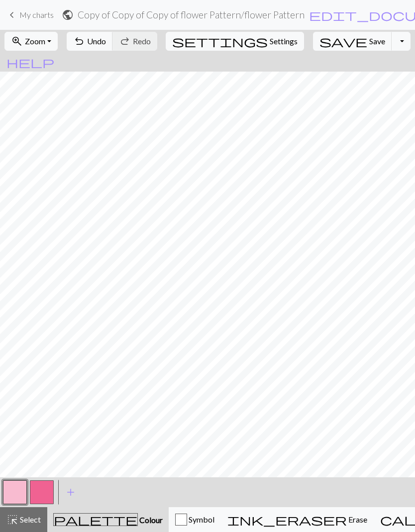
click at [39, 484] on button "button" at bounding box center [42, 493] width 24 height 24
click at [39, 483] on button "button" at bounding box center [42, 493] width 24 height 24
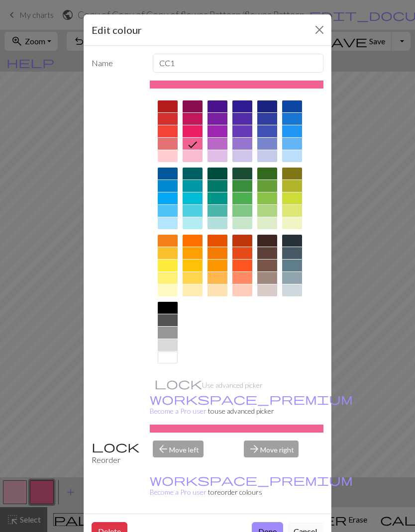
click at [169, 290] on div at bounding box center [168, 291] width 20 height 12
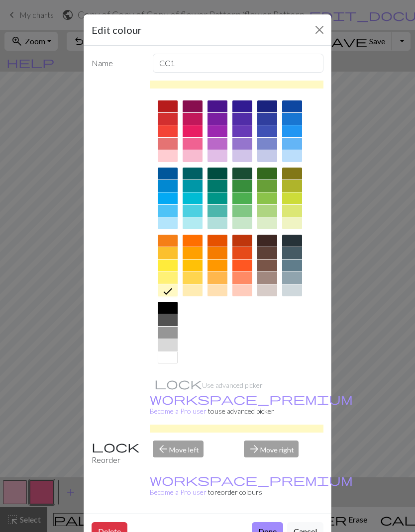
click at [269, 522] on button "Done" at bounding box center [267, 531] width 31 height 19
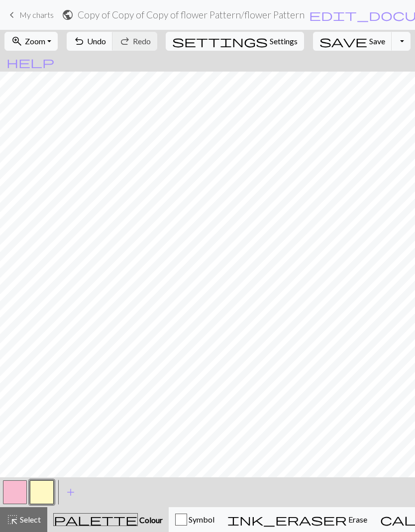
click at [106, 43] on span "Undo" at bounding box center [96, 40] width 19 height 9
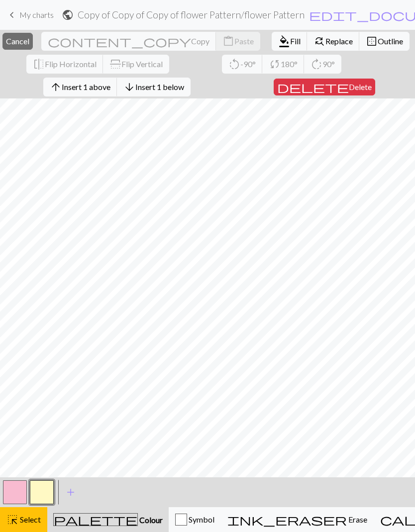
scroll to position [85, 0]
click at [35, 31] on div "close Cancel content_copy Copy content_paste Paste format_color_fill Fill find_…" at bounding box center [207, 64] width 415 height 69
click at [29, 39] on span "Cancel" at bounding box center [17, 40] width 23 height 9
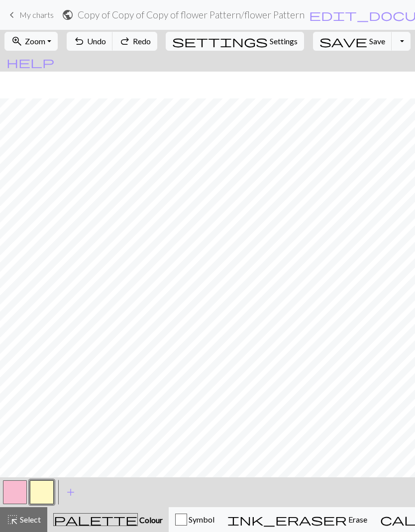
scroll to position [39, 0]
click at [270, 46] on span "Settings" at bounding box center [284, 41] width 28 height 12
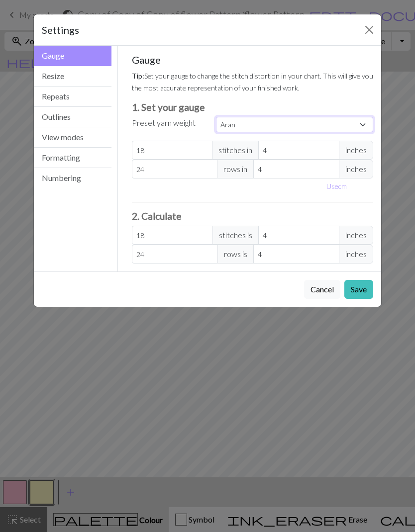
click at [355, 123] on select "Custom Square Lace Light Fingering Fingering Sport Double knit Worsted Aran Bul…" at bounding box center [294, 124] width 157 height 15
select select "custom"
click at [193, 151] on input "18" at bounding box center [172, 150] width 81 height 19
type input "1"
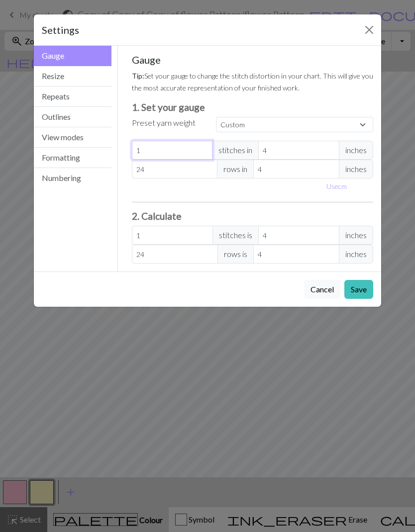
type input "1"
click at [328, 180] on button "Use cm" at bounding box center [336, 186] width 29 height 15
type input "10.16"
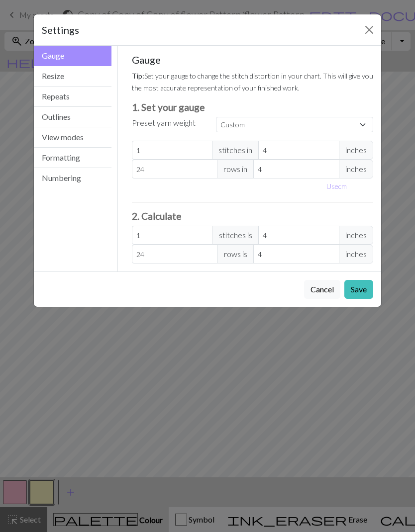
type input "10.16"
click at [214, 157] on input "1" at bounding box center [175, 150] width 87 height 19
type input "12"
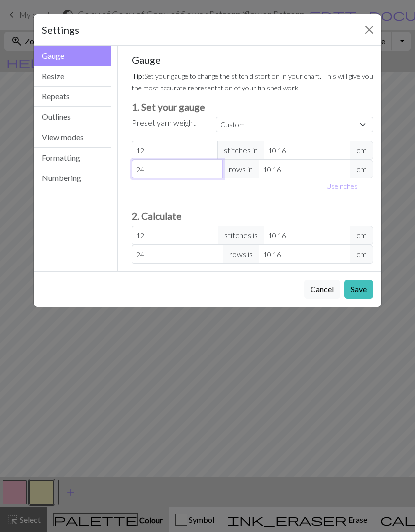
click at [186, 177] on input "24" at bounding box center [178, 169] width 92 height 19
type input "10.1"
type input "12.07"
type input "10"
type input "12.19"
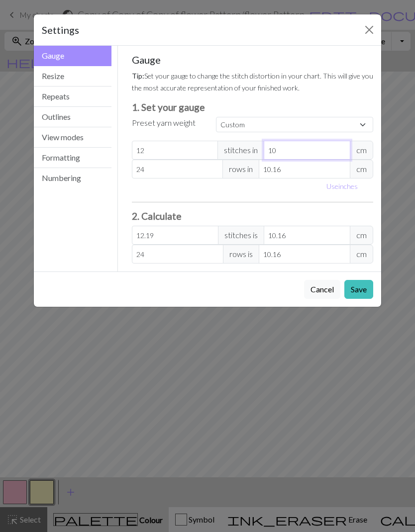
type input "10"
click at [315, 177] on input "10.16" at bounding box center [305, 169] width 92 height 19
type input "10.1"
type input "24.14"
type input "10"
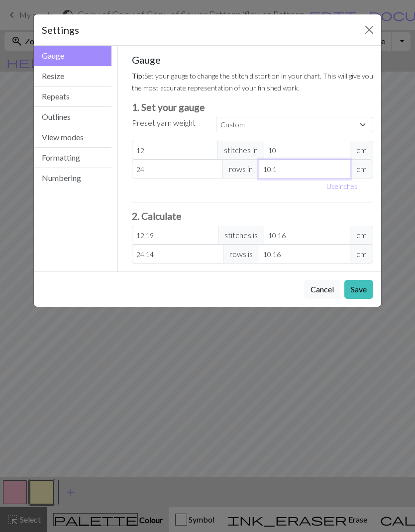
type input "24.38"
type input "10"
click at [183, 174] on input "24" at bounding box center [178, 169] width 92 height 19
type input "2"
type input "2.03"
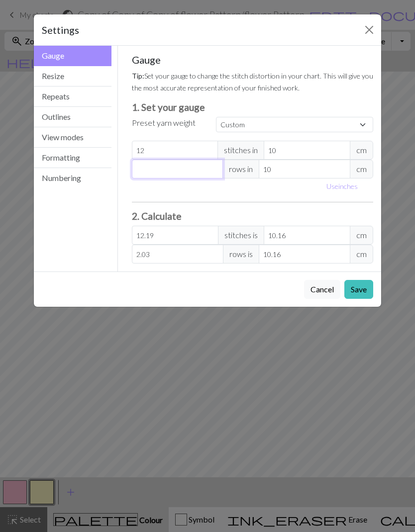
type input "0"
type input "1"
type input "1.02"
type input "12"
type input "12.19"
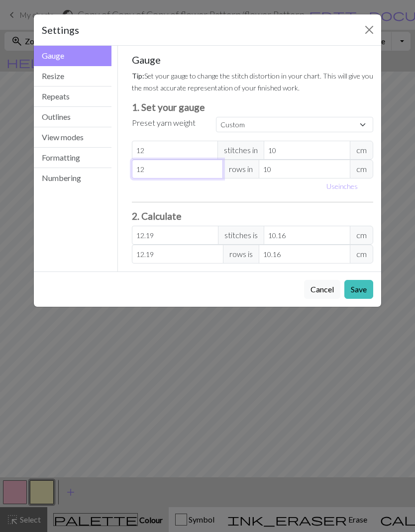
type input "12"
click at [361, 282] on button "Save" at bounding box center [358, 289] width 29 height 19
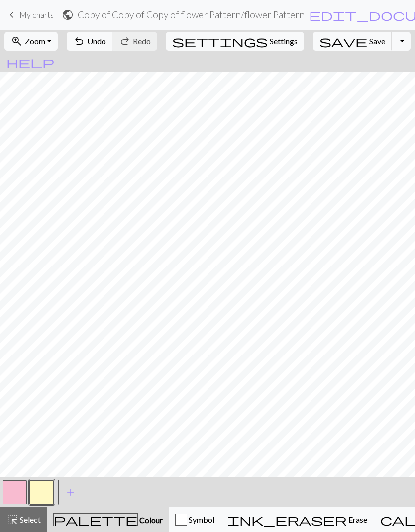
click at [270, 38] on span "Settings" at bounding box center [284, 41] width 28 height 12
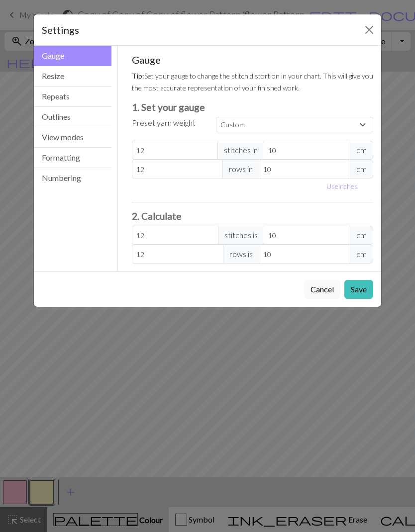
click at [51, 75] on button "Resize" at bounding box center [73, 76] width 78 height 20
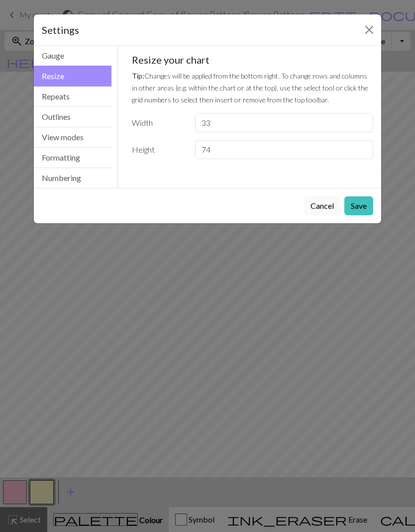
click at [48, 59] on button "Gauge" at bounding box center [73, 56] width 78 height 20
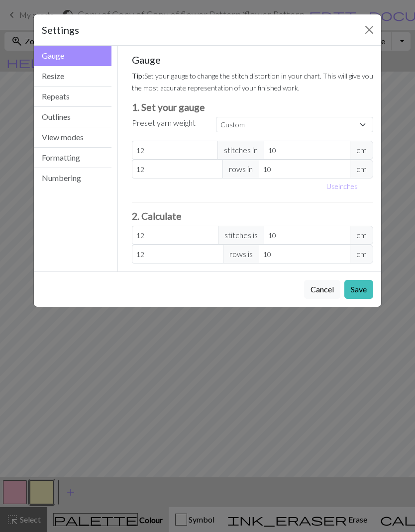
click at [366, 29] on button "Close" at bounding box center [369, 30] width 16 height 16
